Goal: Task Accomplishment & Management: Manage account settings

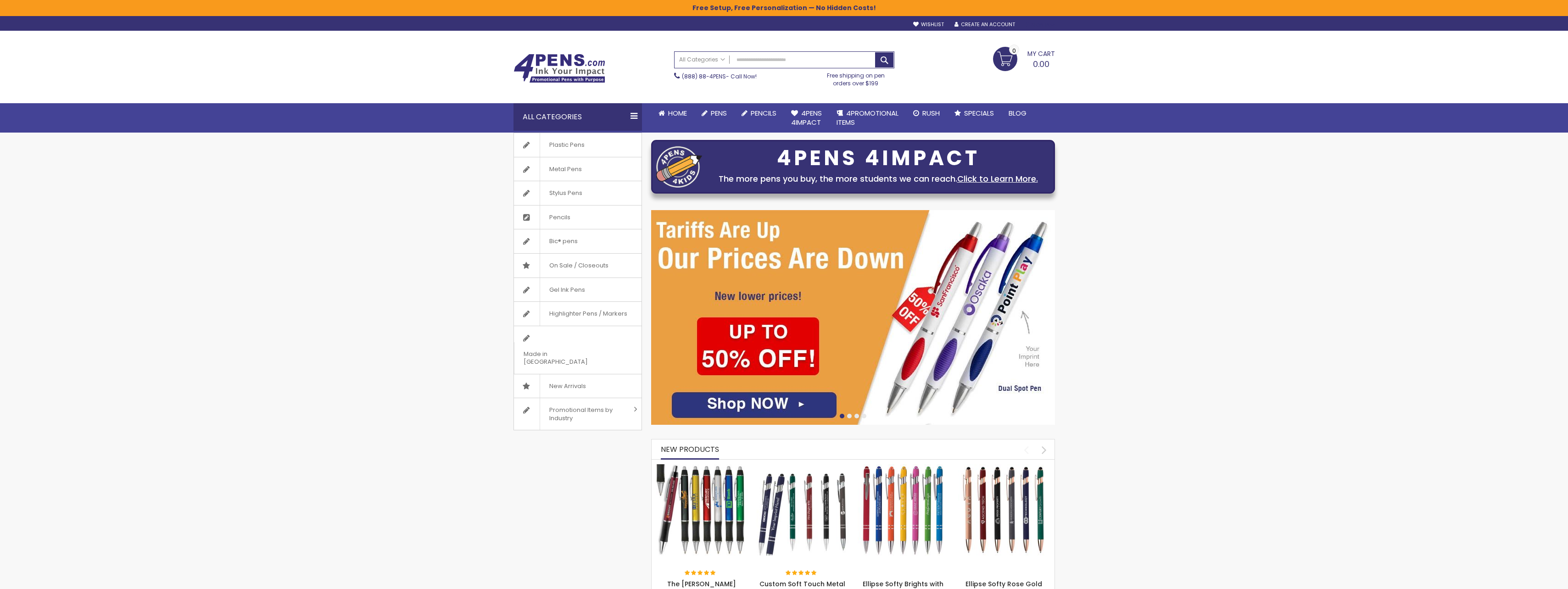
click at [1038, 23] on div "Sign In" at bounding box center [1040, 25] width 30 height 7
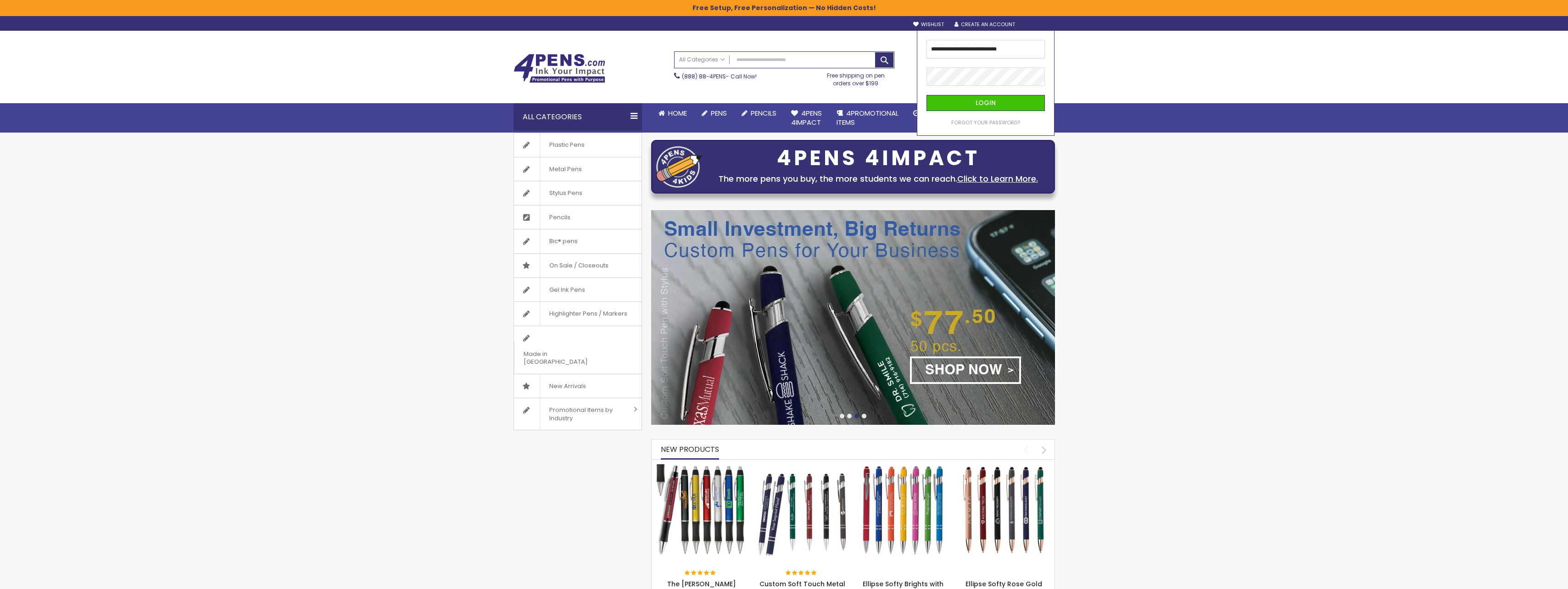
type input "**********"
click at [993, 67] on fieldset "**********" at bounding box center [985, 83] width 119 height 86
click at [971, 106] on button "Login" at bounding box center [985, 103] width 119 height 16
